Goal: Task Accomplishment & Management: Manage account settings

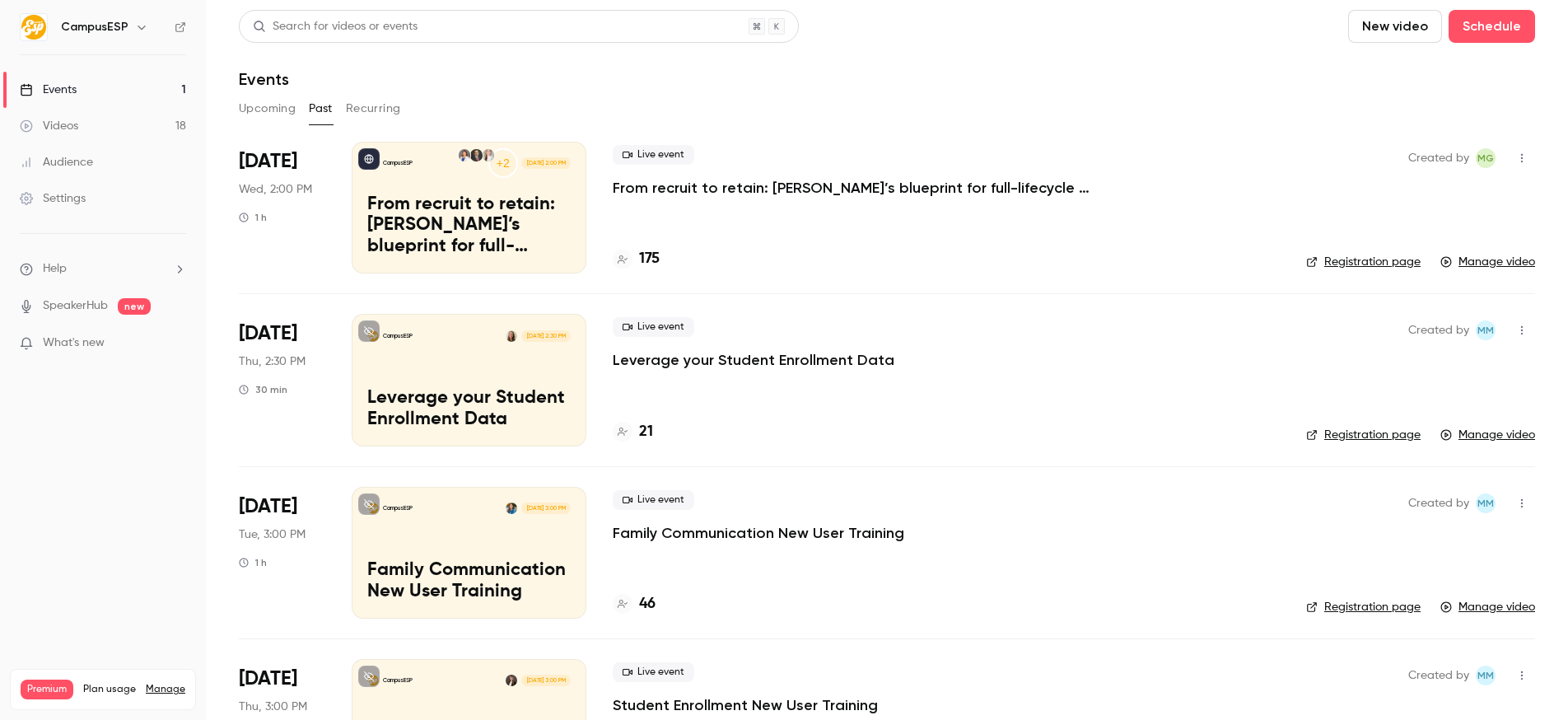
drag, startPoint x: 281, startPoint y: 107, endPoint x: 292, endPoint y: 113, distance: 12.5
click at [283, 108] on button "Upcoming" at bounding box center [266, 108] width 56 height 27
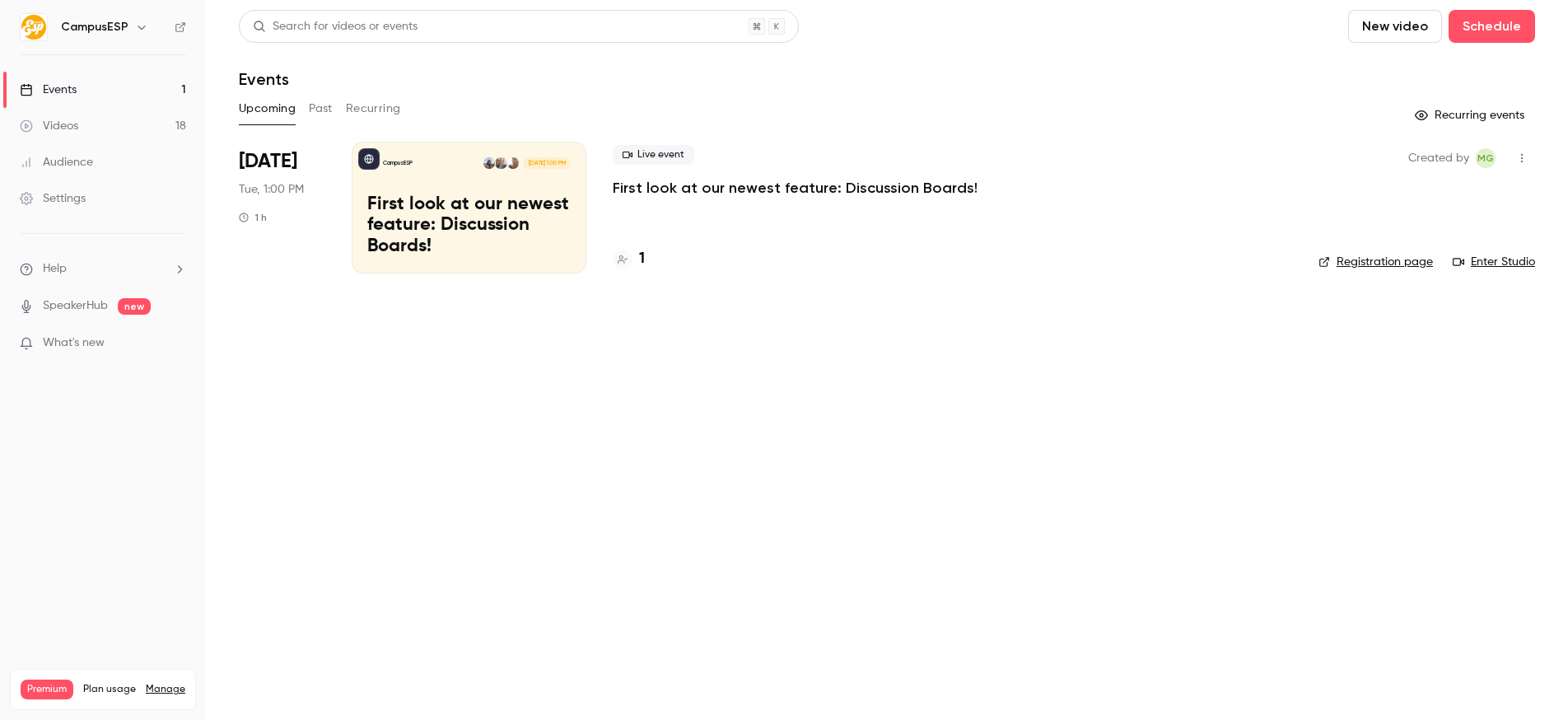
click at [113, 196] on link "Settings" at bounding box center [103, 198] width 206 height 36
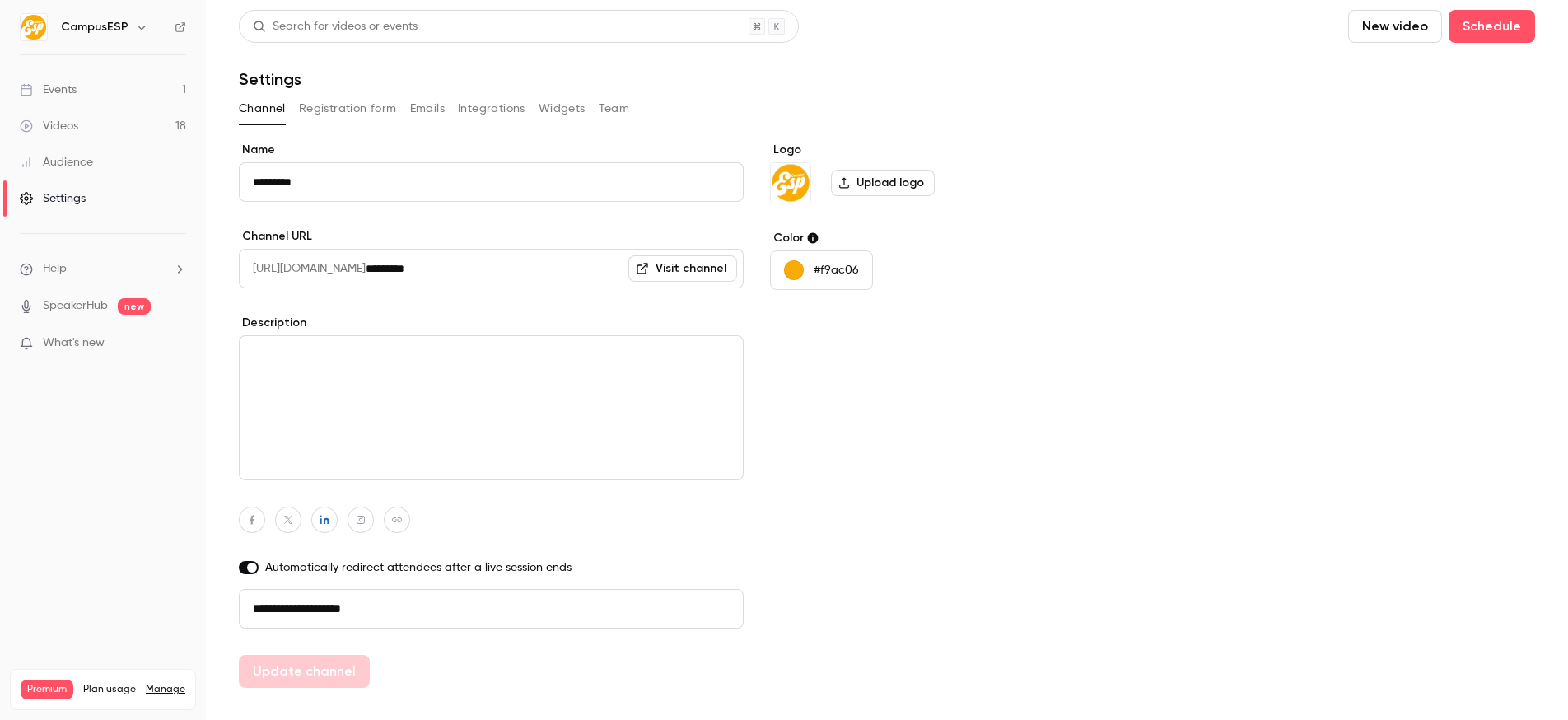
click at [374, 111] on button "Registration form" at bounding box center [347, 108] width 98 height 27
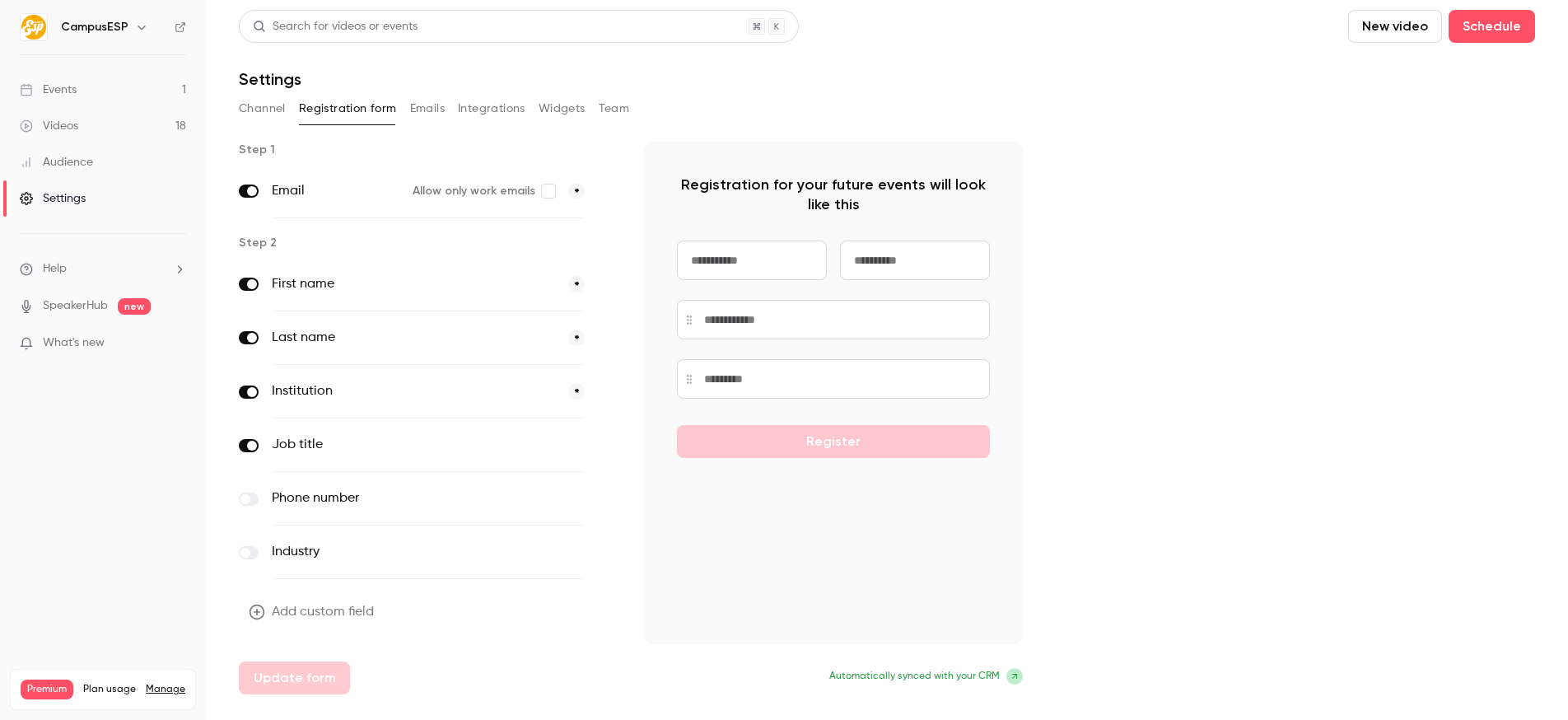
click at [352, 615] on button "Add custom field" at bounding box center [312, 612] width 148 height 33
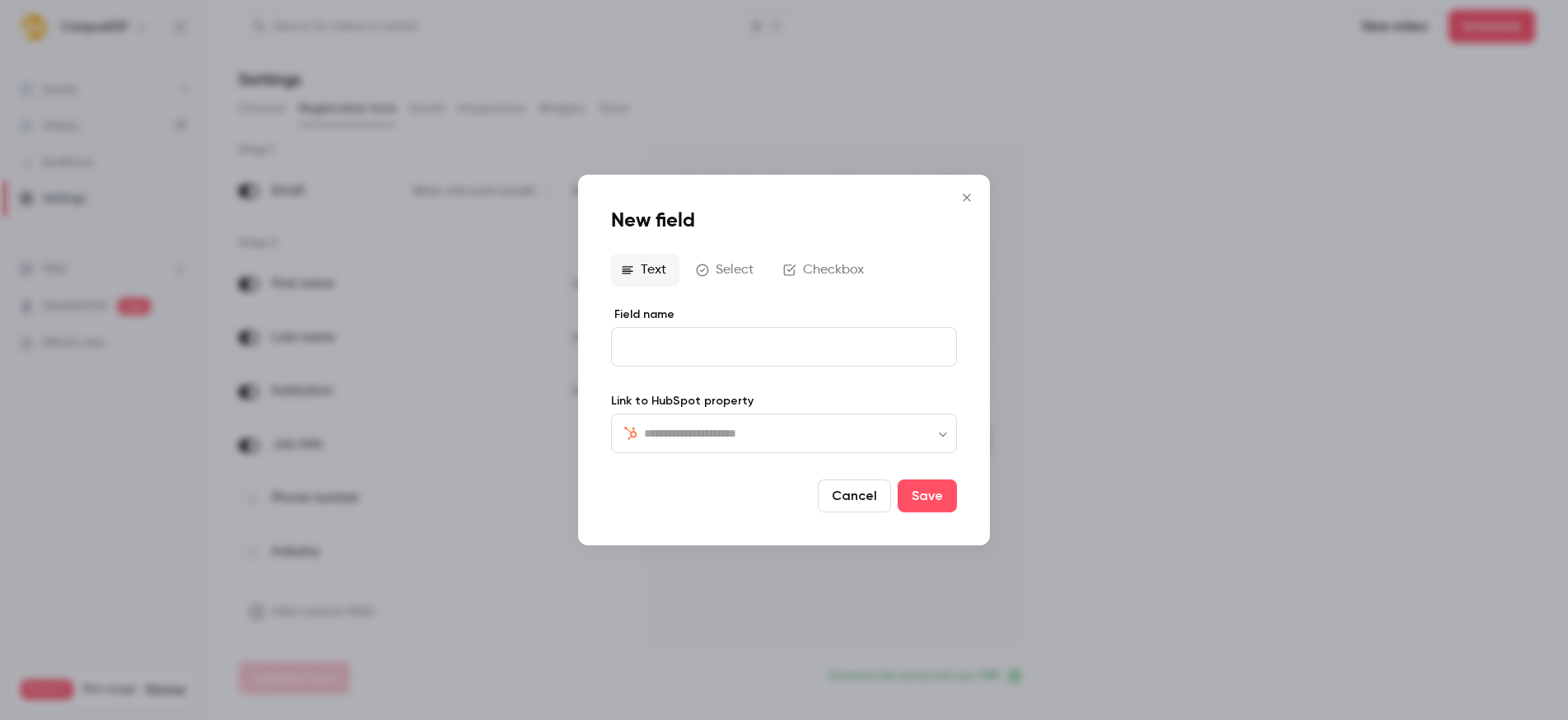
click at [738, 273] on button "Select" at bounding box center [725, 270] width 80 height 33
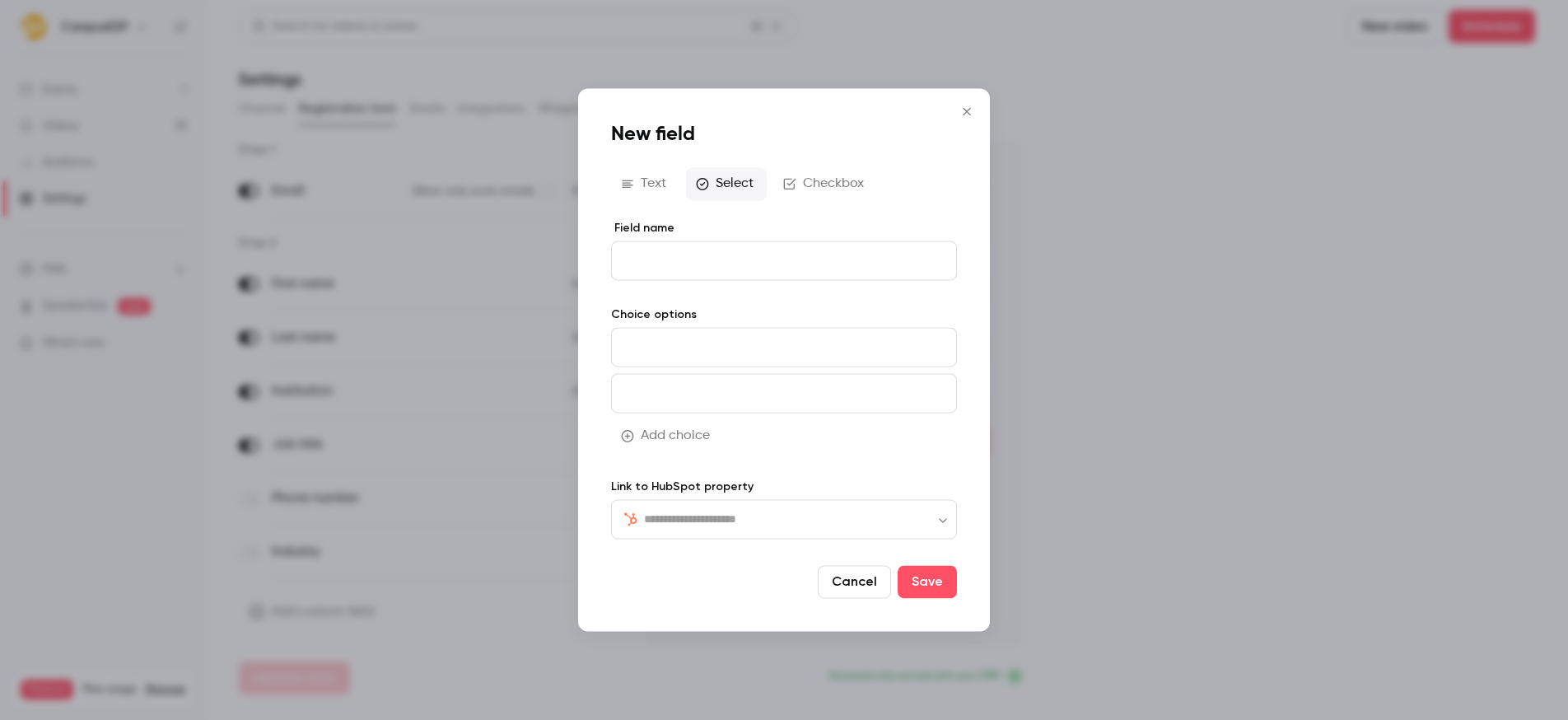
click at [844, 191] on button "Checkbox" at bounding box center [825, 184] width 103 height 33
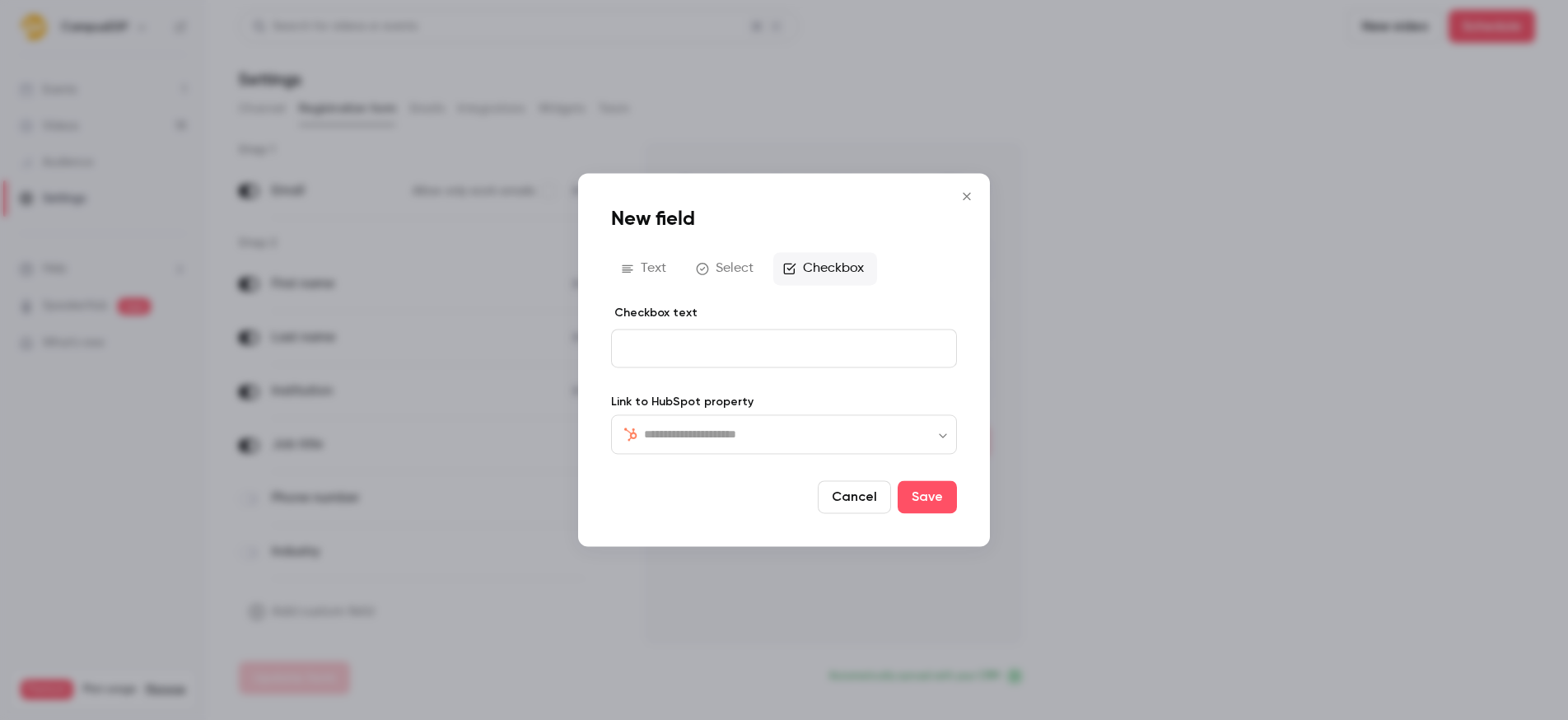
click at [732, 342] on p "editor" at bounding box center [784, 348] width 318 height 18
click at [656, 275] on button "Text" at bounding box center [645, 269] width 68 height 33
click at [731, 274] on button "Select" at bounding box center [725, 270] width 80 height 33
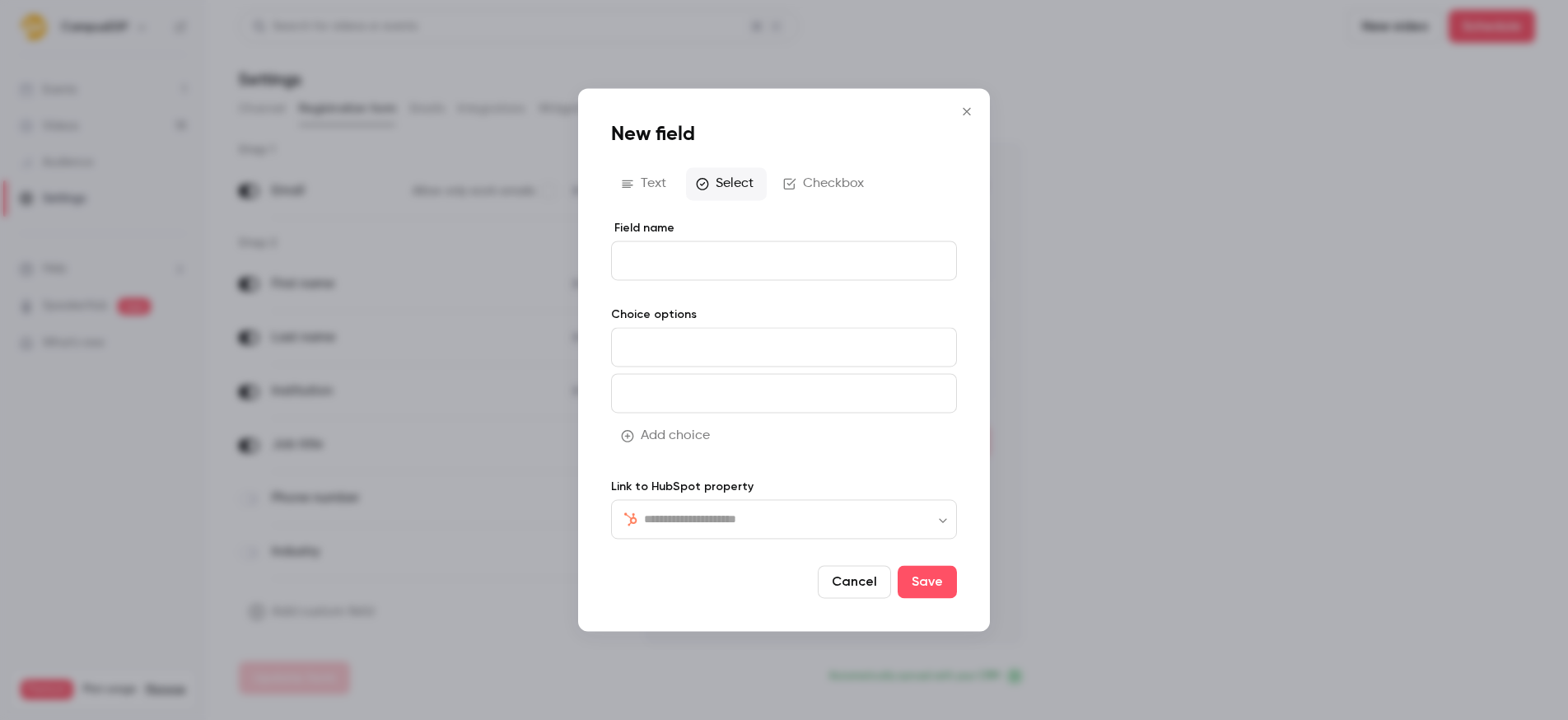
click at [737, 354] on input at bounding box center [784, 347] width 346 height 40
drag, startPoint x: 766, startPoint y: 404, endPoint x: 771, endPoint y: 426, distance: 22.6
click at [768, 412] on div at bounding box center [784, 397] width 346 height 46
click at [956, 113] on icon "Close" at bounding box center [966, 111] width 19 height 13
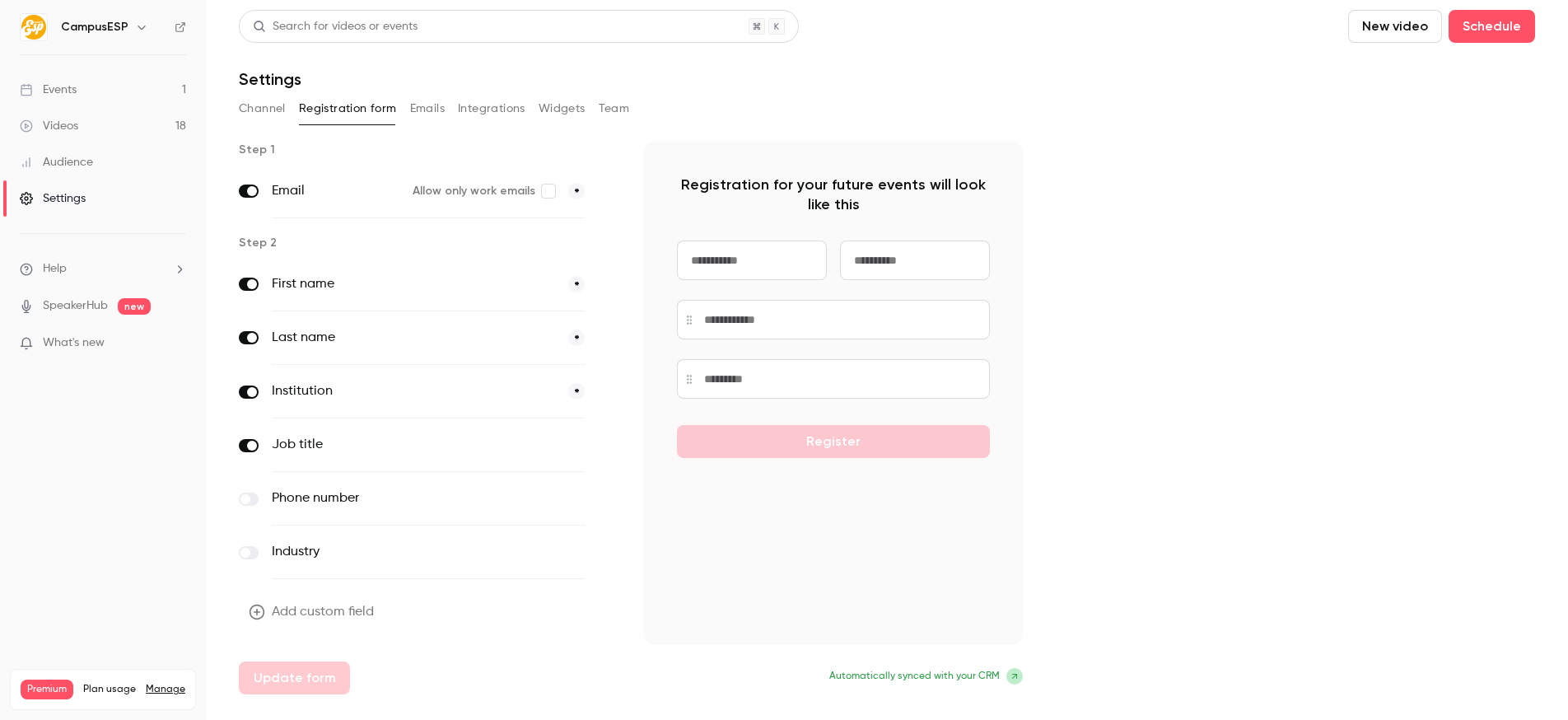
click at [95, 344] on span "What's new" at bounding box center [73, 343] width 62 height 18
click at [98, 346] on div at bounding box center [784, 360] width 1568 height 720
click at [101, 349] on span "What's new" at bounding box center [73, 343] width 62 height 18
click at [1354, 115] on div at bounding box center [784, 360] width 1568 height 720
click at [110, 87] on link "Events 1" at bounding box center [103, 90] width 206 height 36
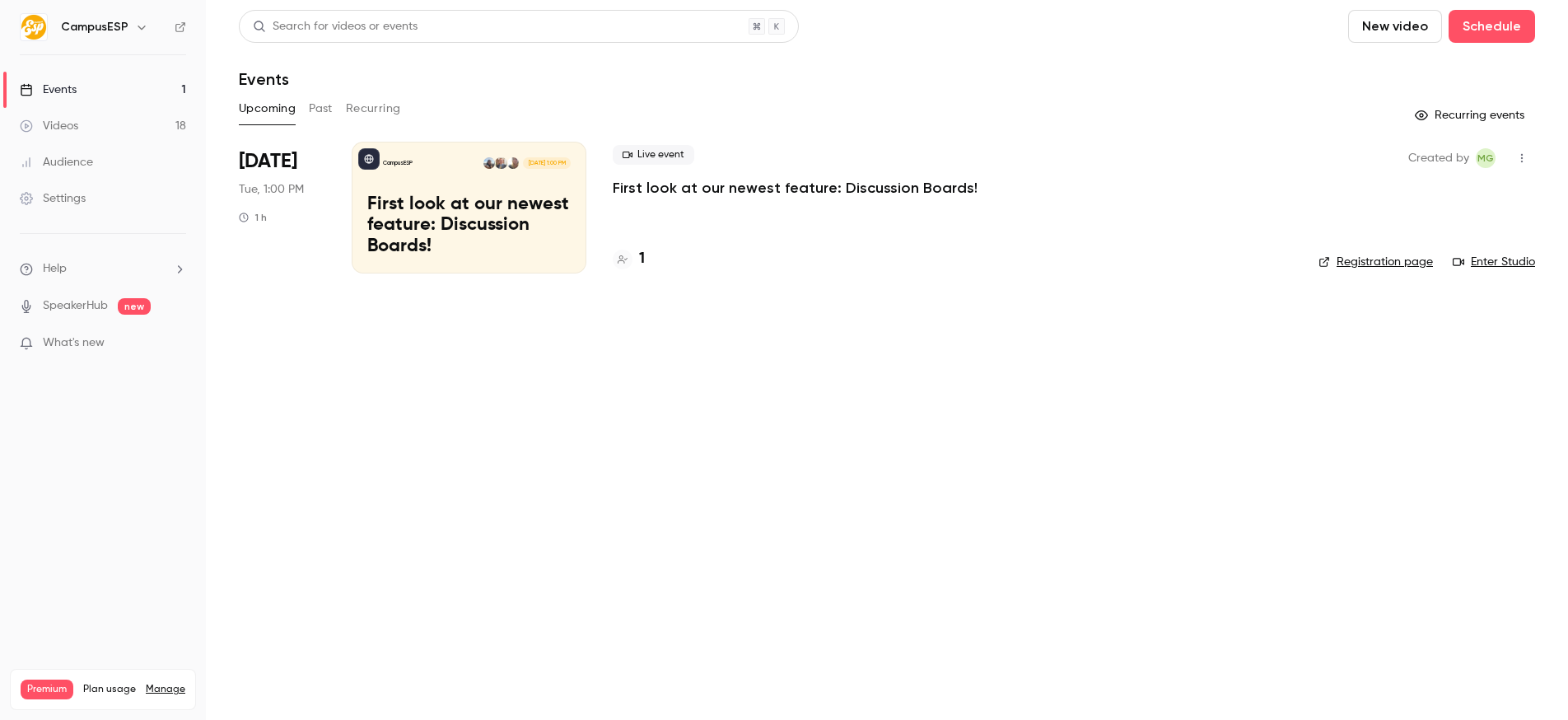
click at [125, 132] on link "Videos 18" at bounding box center [103, 126] width 206 height 36
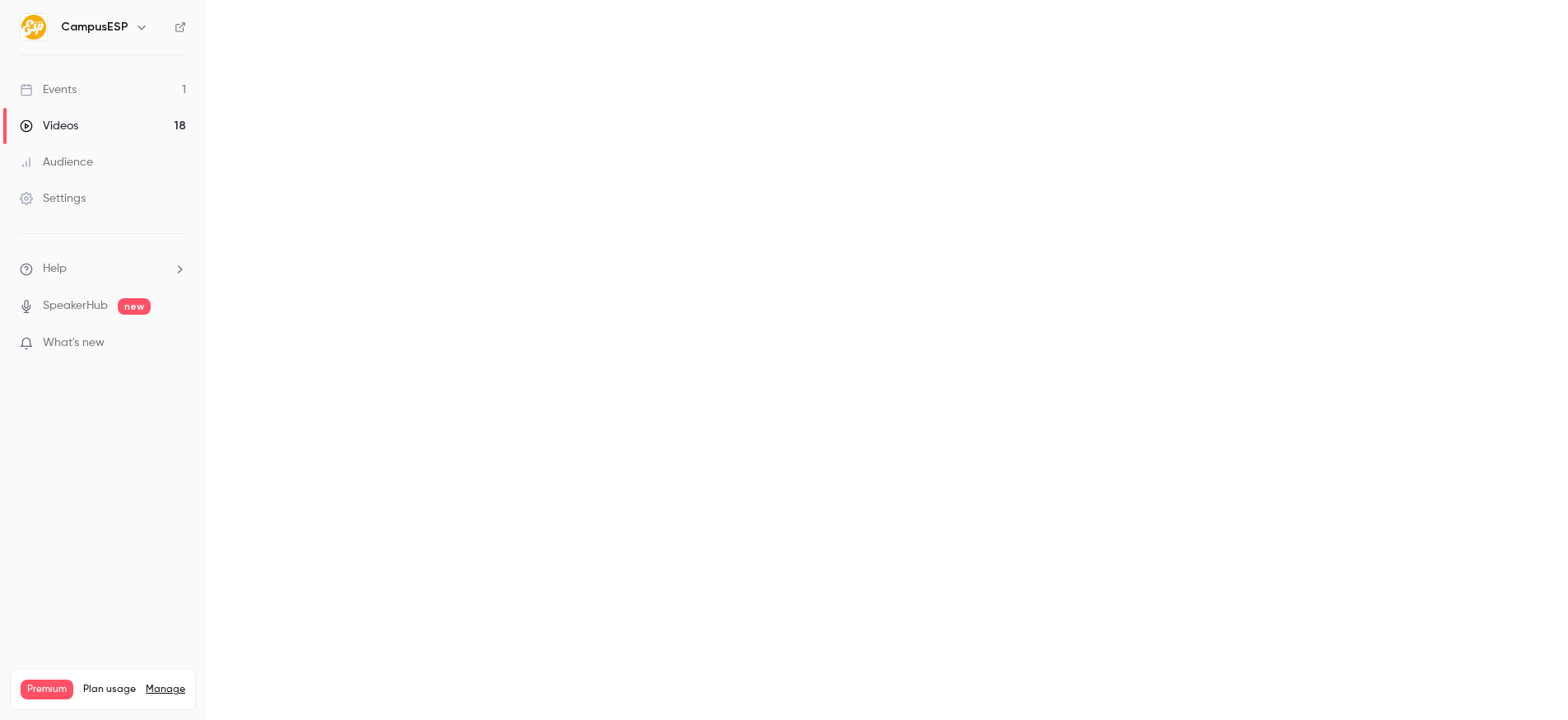
click at [72, 93] on div "Events" at bounding box center [47, 90] width 56 height 17
